Goal: Transaction & Acquisition: Book appointment/travel/reservation

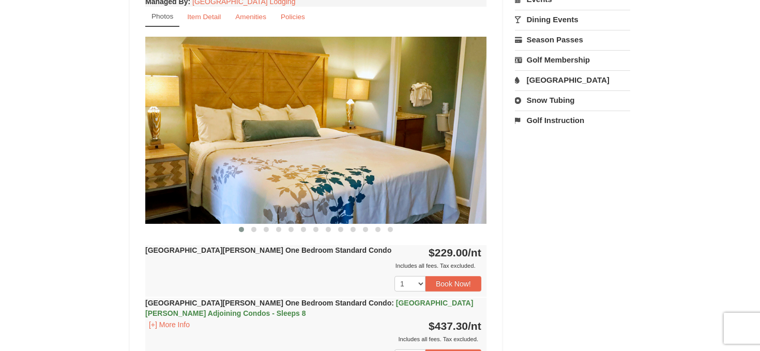
scroll to position [337, 0]
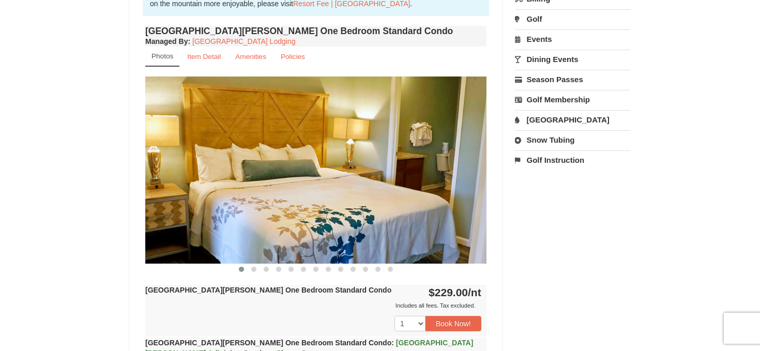
click at [429, 205] on img at bounding box center [315, 170] width 341 height 187
drag, startPoint x: 314, startPoint y: 207, endPoint x: 254, endPoint y: 269, distance: 86.3
click at [254, 269] on section "‹ ›" at bounding box center [315, 176] width 341 height 198
click at [254, 269] on span at bounding box center [253, 269] width 5 height 5
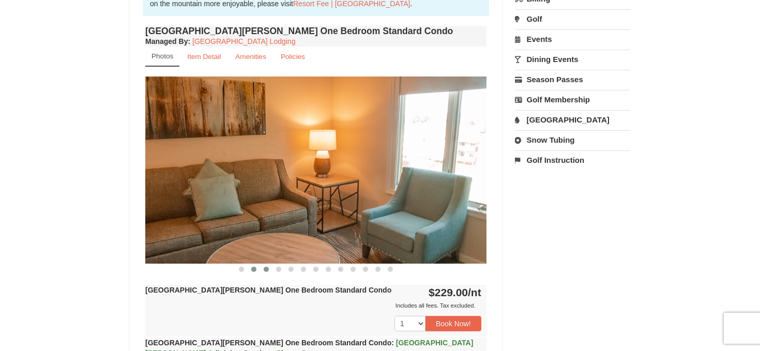
click at [264, 268] on span at bounding box center [266, 269] width 5 height 5
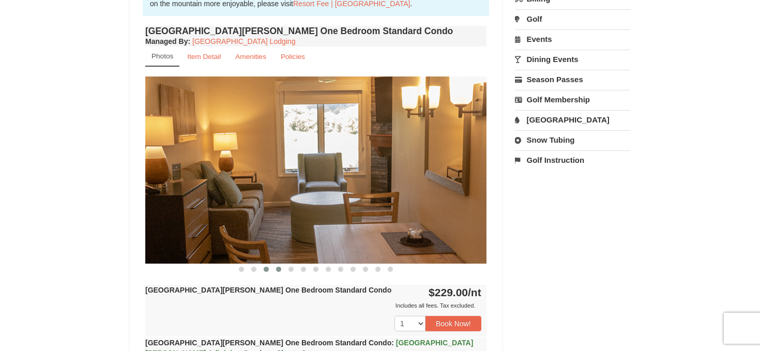
click at [277, 268] on span at bounding box center [278, 269] width 5 height 5
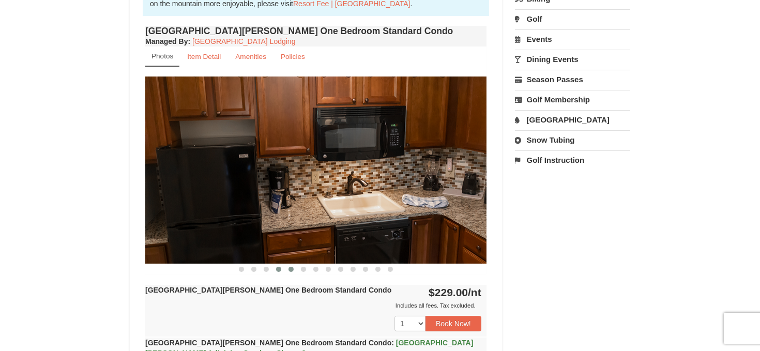
click at [292, 268] on span at bounding box center [291, 269] width 5 height 5
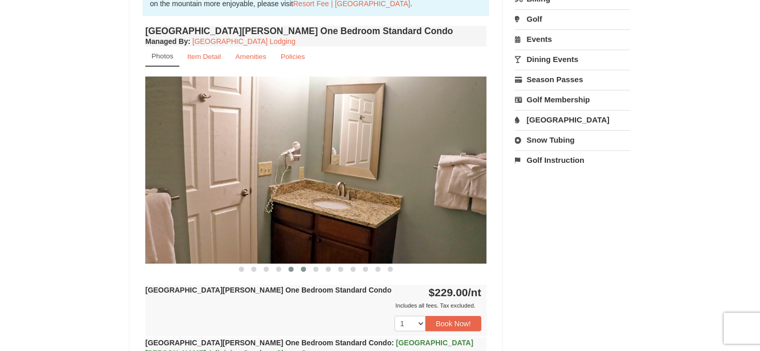
click at [302, 268] on span at bounding box center [303, 269] width 5 height 5
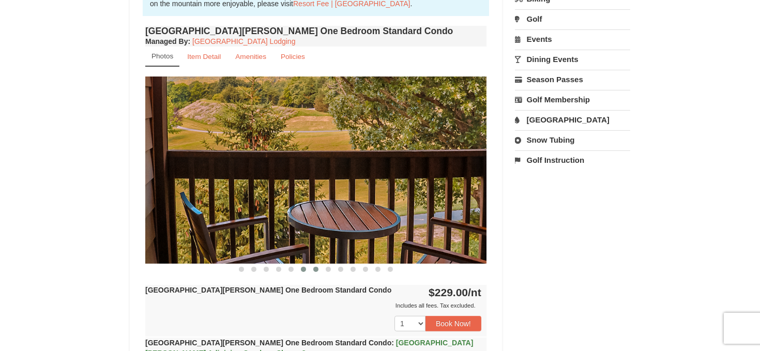
click at [316, 268] on span at bounding box center [315, 269] width 5 height 5
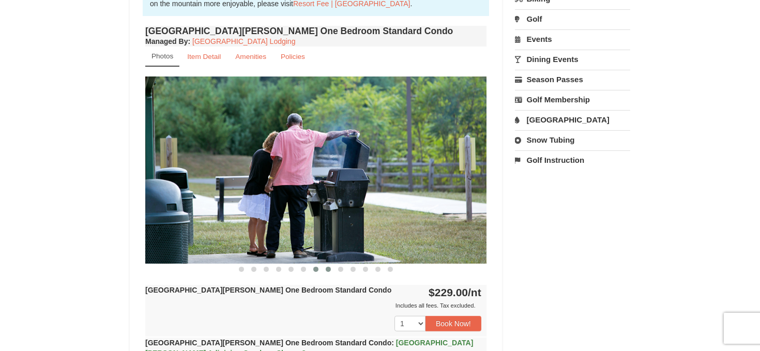
click at [327, 268] on span at bounding box center [328, 269] width 5 height 5
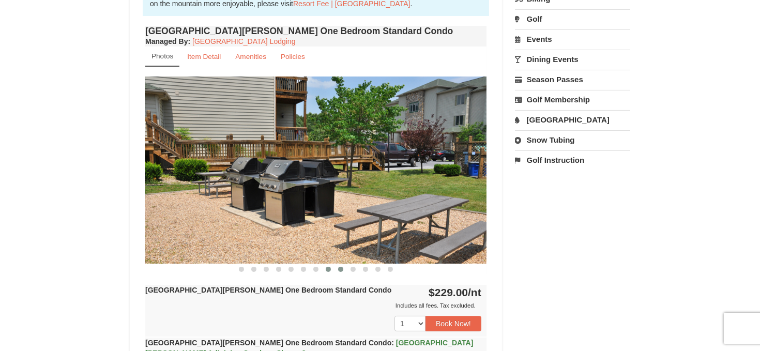
click at [340, 268] on span at bounding box center [340, 269] width 5 height 5
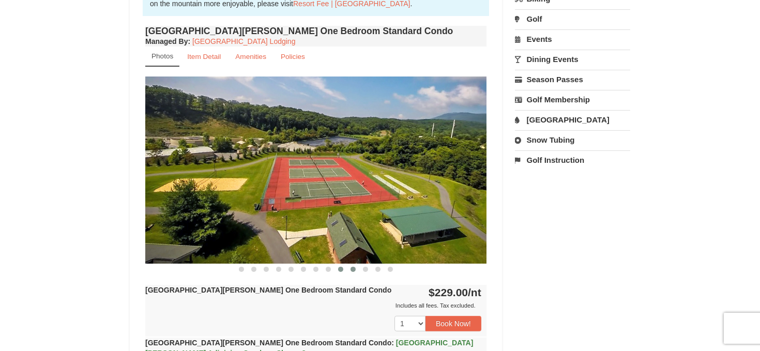
click at [354, 270] on span at bounding box center [353, 269] width 5 height 5
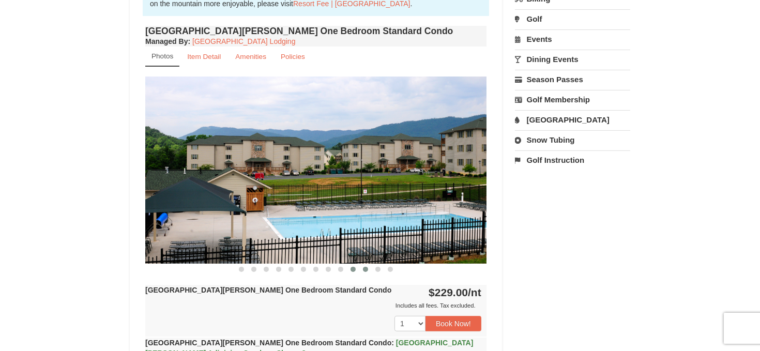
click at [366, 270] on span at bounding box center [365, 269] width 5 height 5
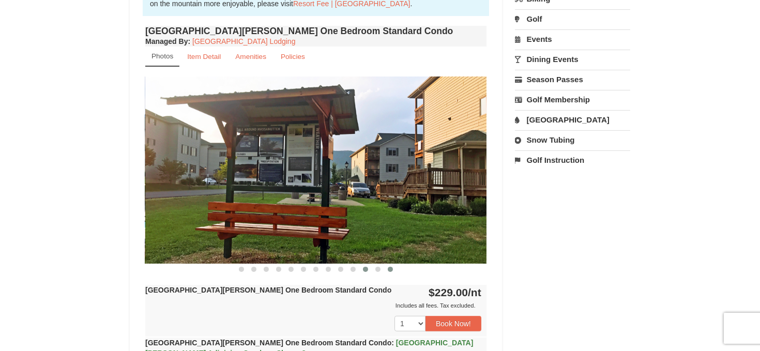
click at [390, 269] on span at bounding box center [390, 269] width 5 height 5
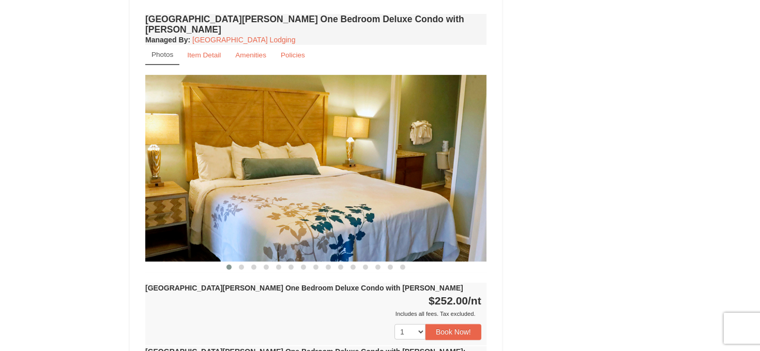
scroll to position [772, 0]
click at [244, 262] on button at bounding box center [241, 267] width 12 height 10
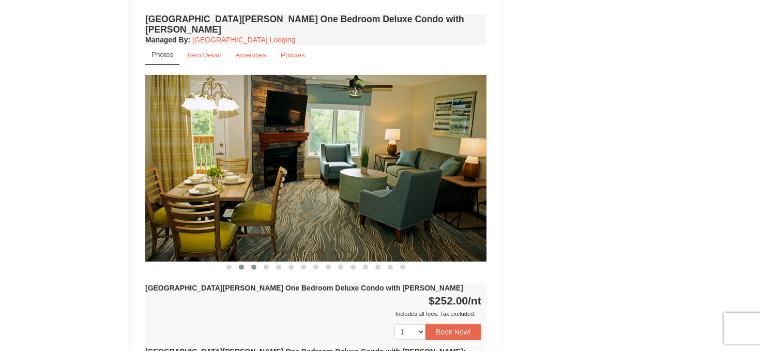
click at [252, 265] on span at bounding box center [253, 267] width 5 height 5
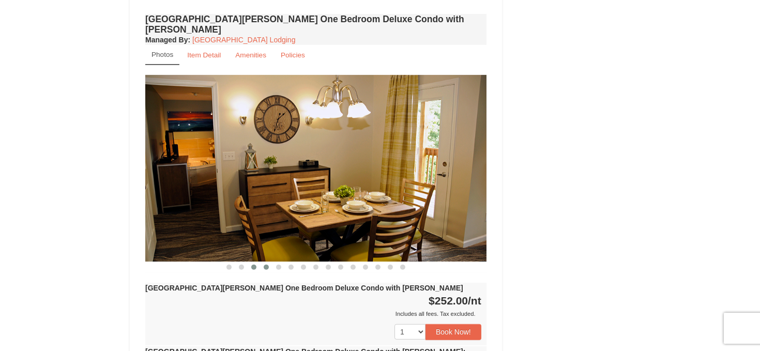
click at [266, 265] on span at bounding box center [266, 267] width 5 height 5
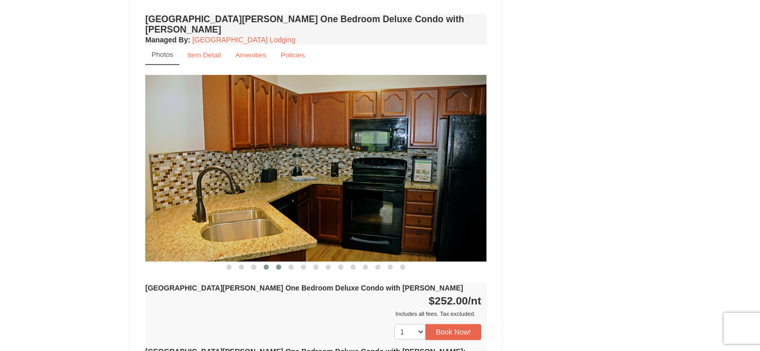
click at [276, 262] on button at bounding box center [279, 267] width 12 height 10
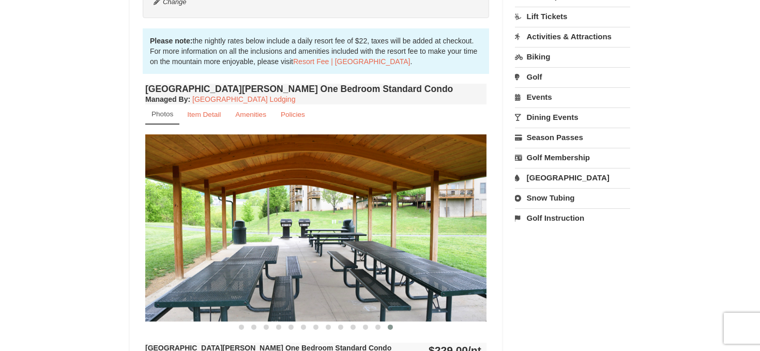
scroll to position [282, 0]
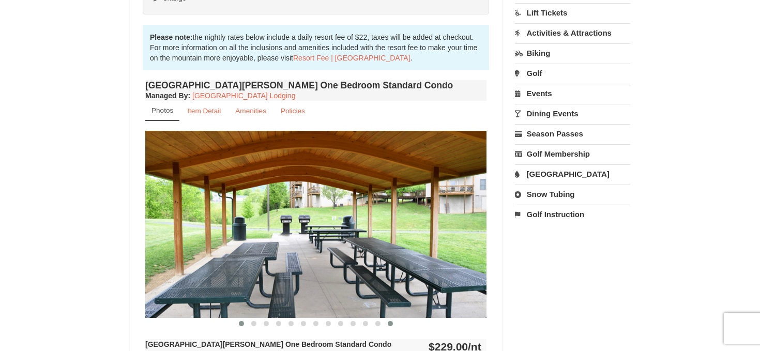
click at [240, 321] on span at bounding box center [241, 323] width 5 height 5
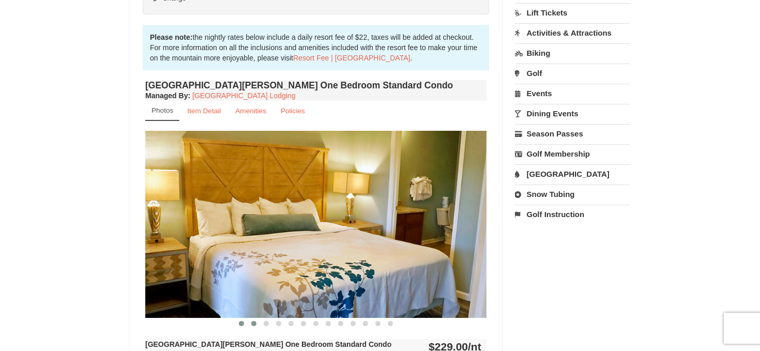
click at [252, 321] on span at bounding box center [253, 323] width 5 height 5
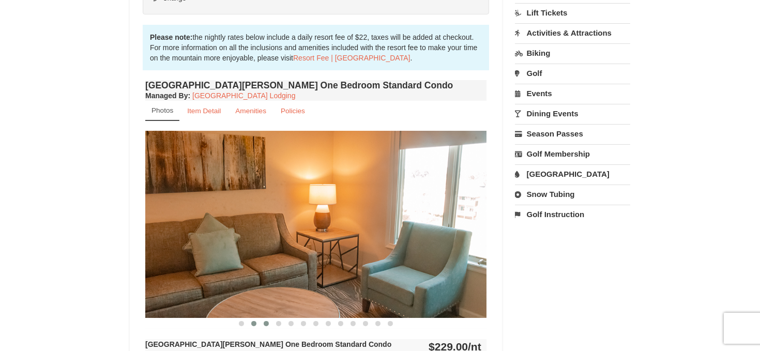
click at [266, 321] on span at bounding box center [266, 323] width 5 height 5
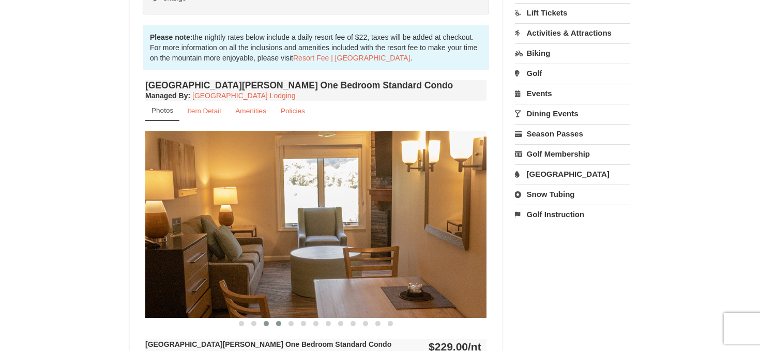
click at [279, 323] on span at bounding box center [278, 323] width 5 height 5
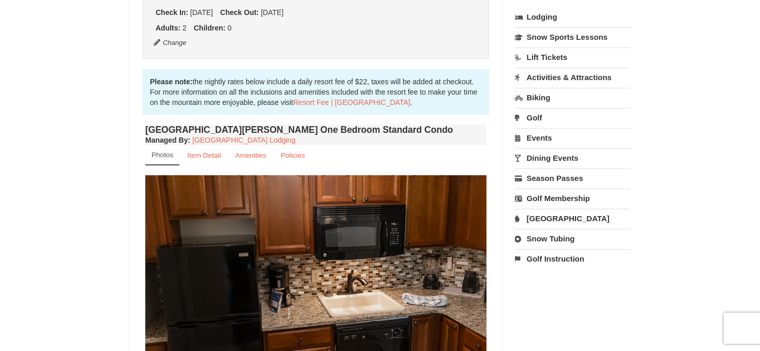
scroll to position [237, 0]
click at [539, 120] on link "Golf" at bounding box center [572, 118] width 115 height 19
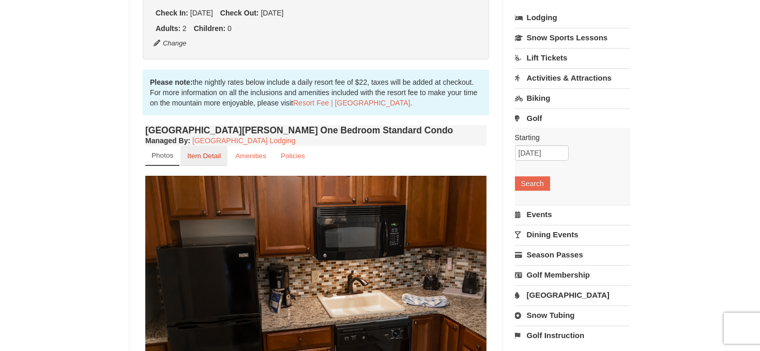
click at [209, 150] on link "Item Detail" at bounding box center [203, 156] width 47 height 20
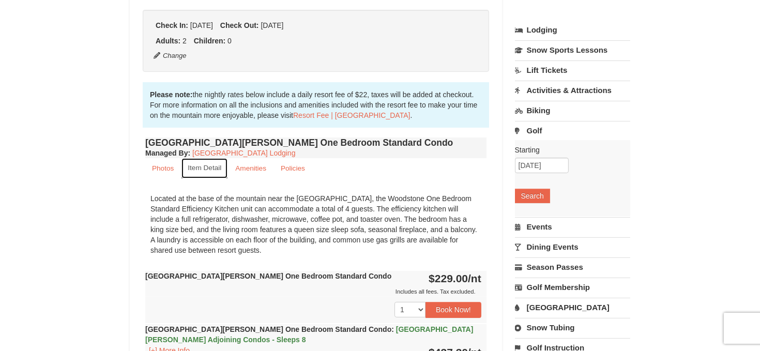
scroll to position [225, 0]
